Goal: Transaction & Acquisition: Purchase product/service

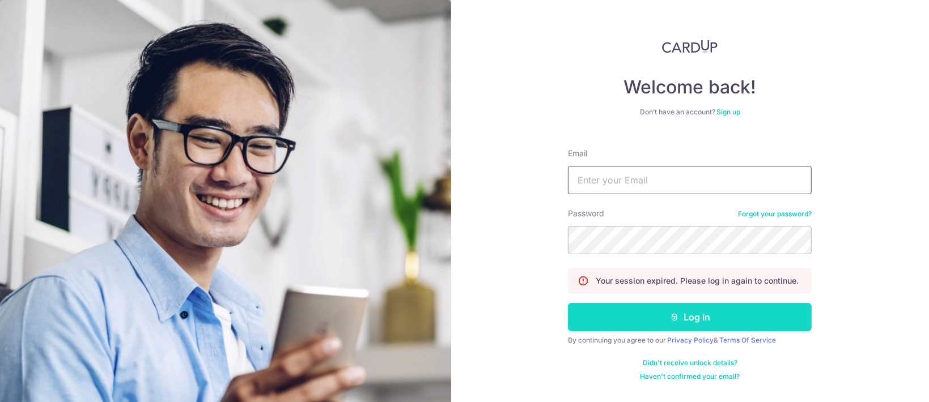
type input "[PERSON_NAME][EMAIL_ADDRESS][DOMAIN_NAME]"
click at [690, 316] on button "Log in" at bounding box center [690, 317] width 244 height 28
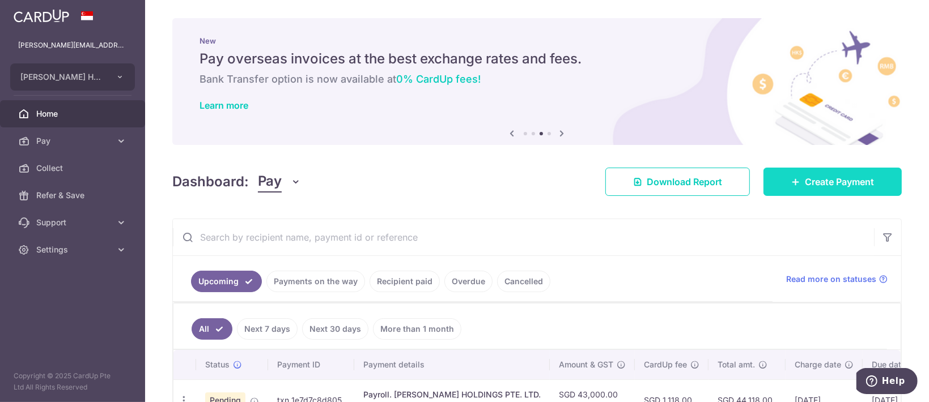
click at [838, 192] on link "Create Payment" at bounding box center [832, 182] width 138 height 28
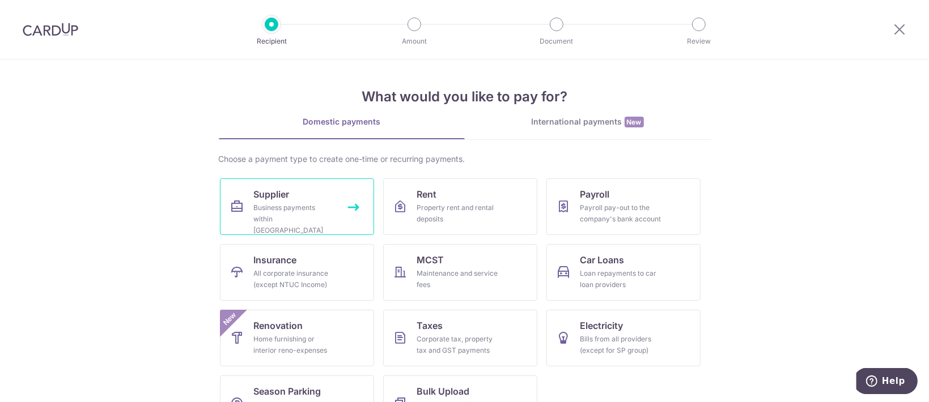
click at [330, 202] on div "Business payments within [GEOGRAPHIC_DATA]" at bounding box center [295, 219] width 82 height 34
